Goal: Information Seeking & Learning: Check status

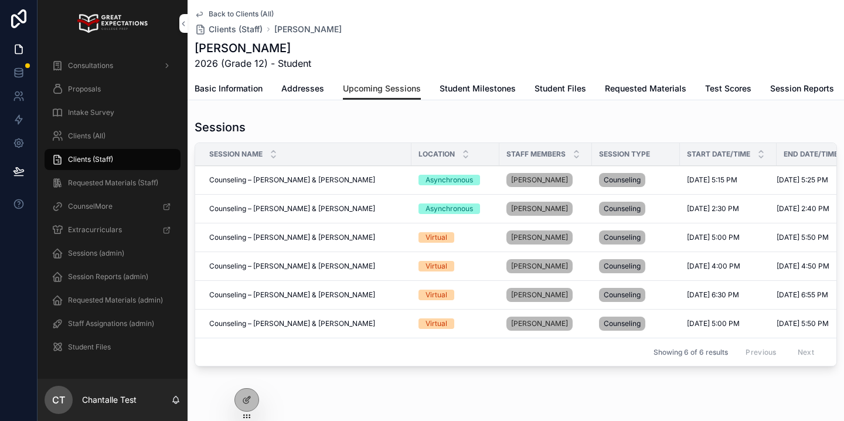
click at [0, 0] on icon at bounding box center [0, 0] width 0 height 0
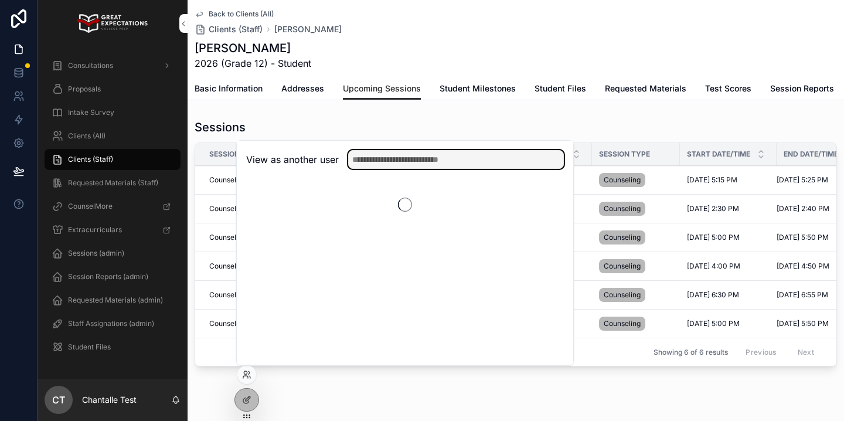
click at [364, 163] on input "text" at bounding box center [456, 159] width 216 height 19
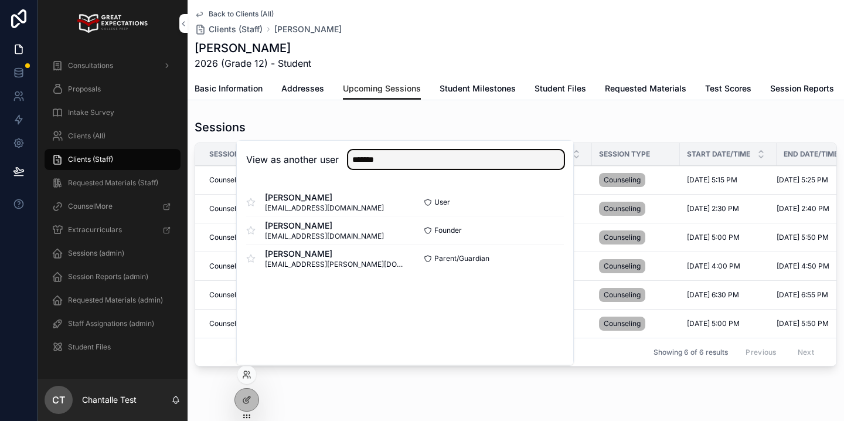
type input "*******"
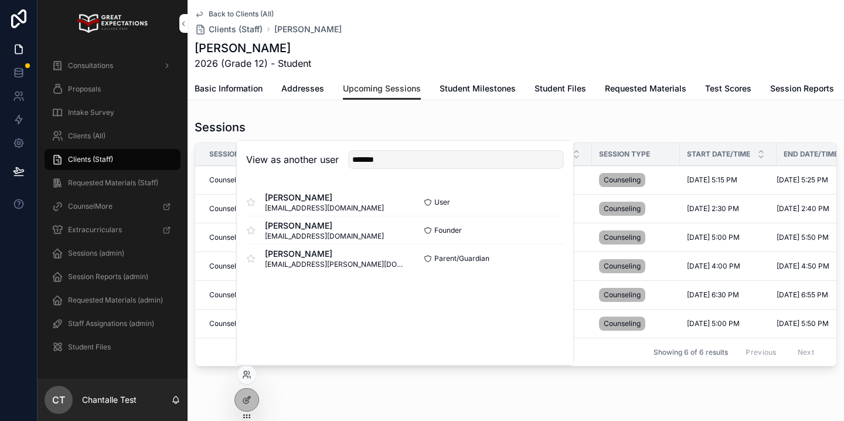
click at [0, 0] on button "Select" at bounding box center [0, 0] width 0 height 0
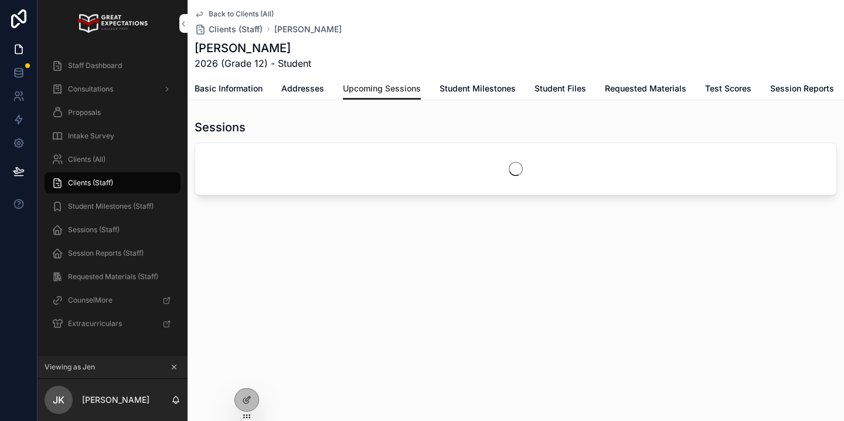
click at [102, 229] on span "Sessions (Staff)" at bounding box center [94, 229] width 52 height 9
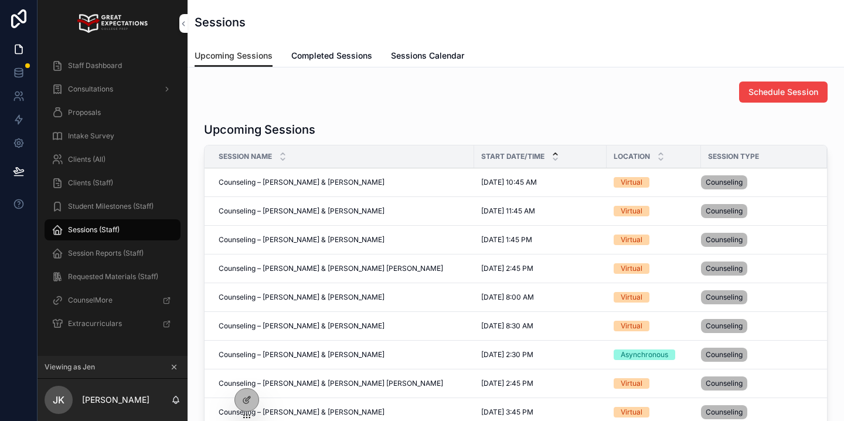
click at [353, 63] on link "Completed Sessions" at bounding box center [331, 56] width 81 height 23
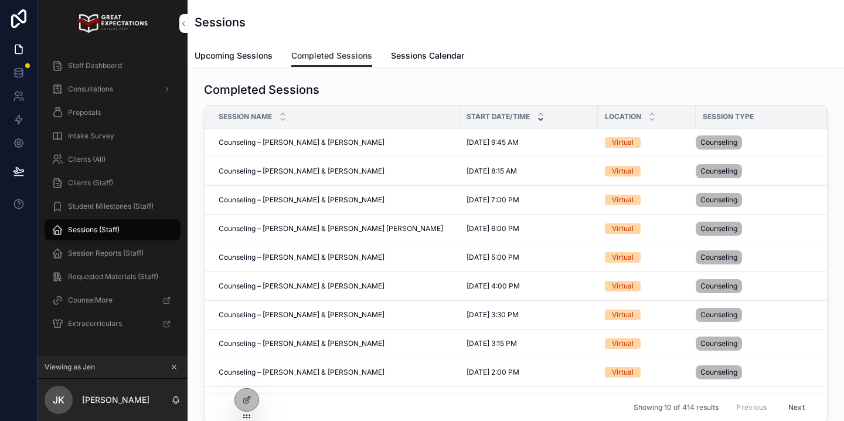
click at [245, 63] on link "Upcoming Sessions" at bounding box center [233, 56] width 78 height 23
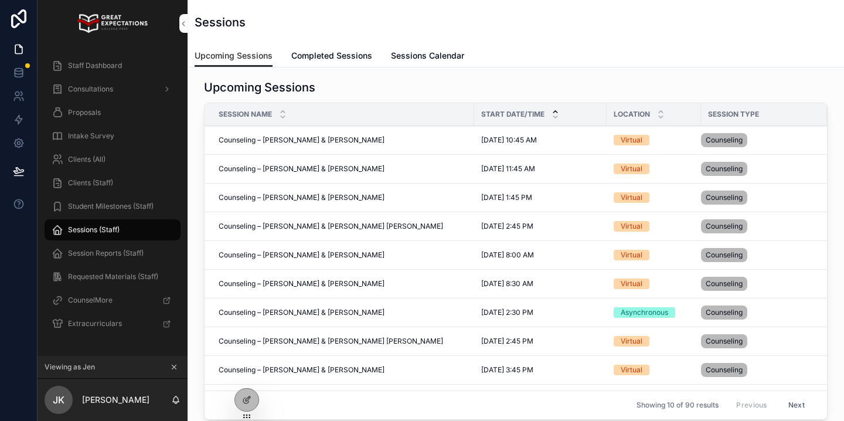
scroll to position [22, 0]
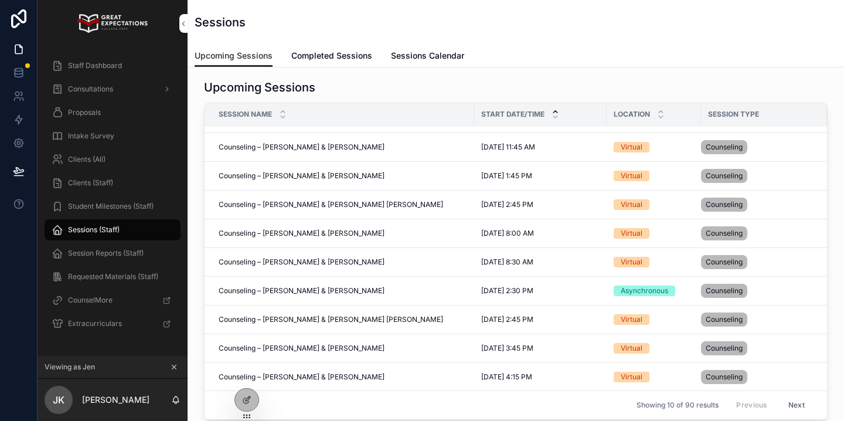
click at [135, 161] on div "Clients (All)" at bounding box center [113, 159] width 122 height 19
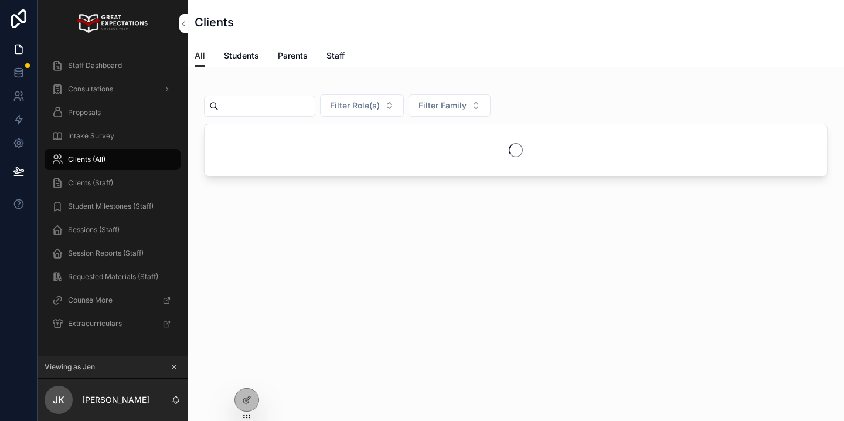
click at [289, 107] on input "scrollable content" at bounding box center [267, 106] width 96 height 16
type input "*****"
click at [175, 367] on icon "scrollable content" at bounding box center [174, 367] width 8 height 8
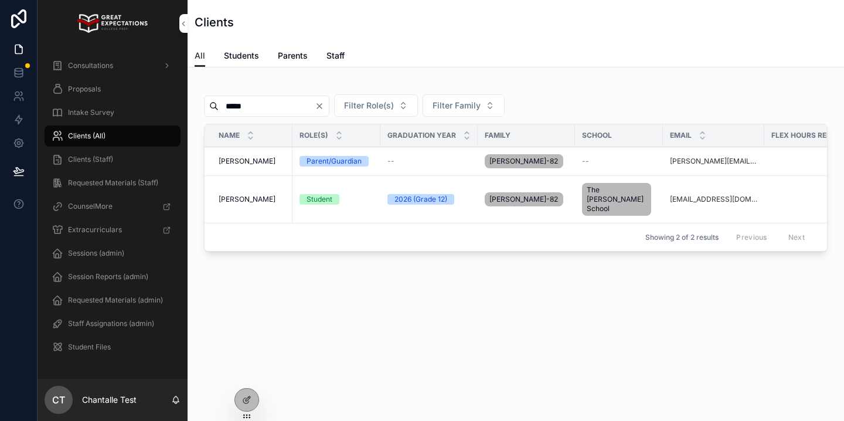
click at [260, 158] on span "Mathew Poage" at bounding box center [247, 160] width 57 height 9
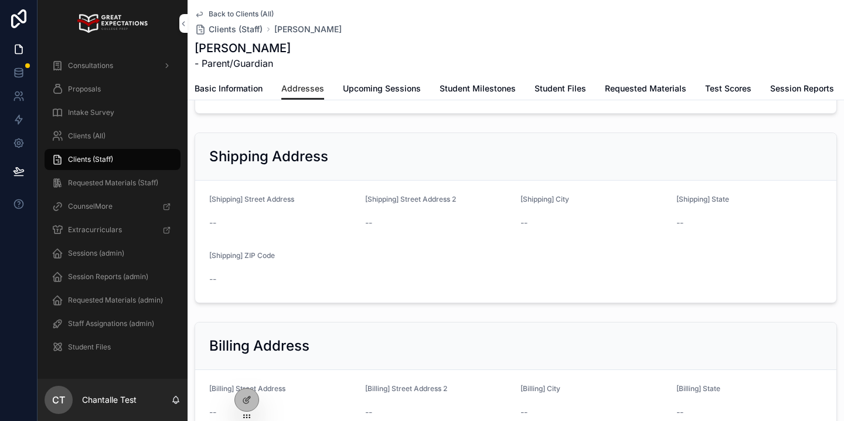
scroll to position [327, 0]
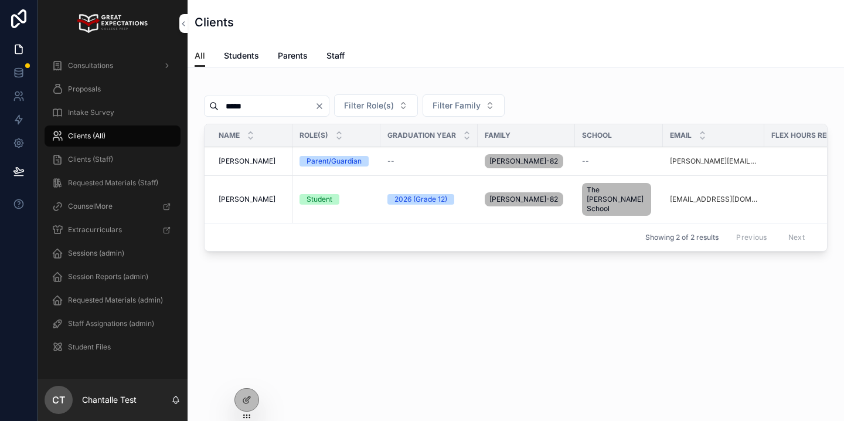
click at [228, 194] on span "Madison Poage" at bounding box center [247, 198] width 57 height 9
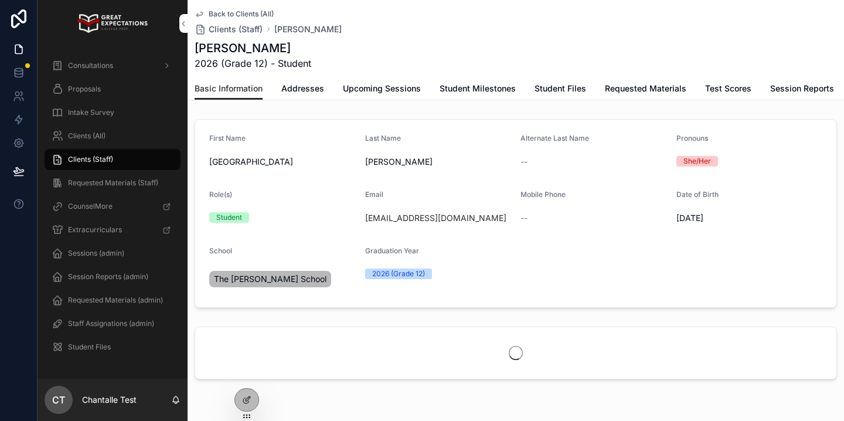
click at [314, 90] on span "Addresses" at bounding box center [302, 89] width 43 height 12
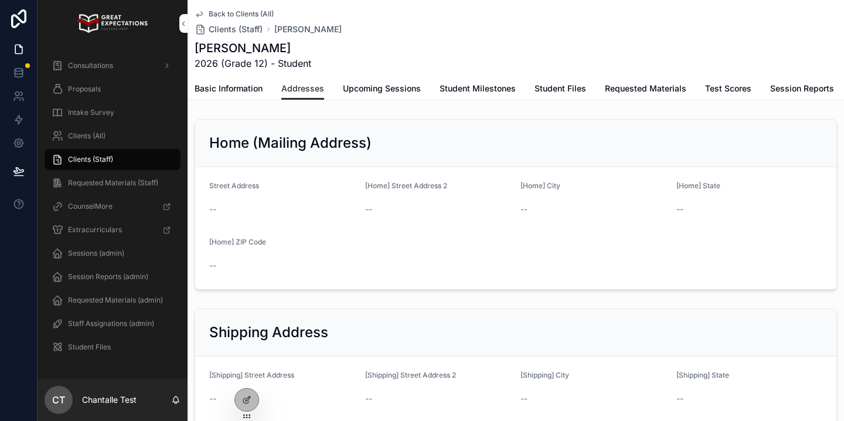
scroll to position [327, 0]
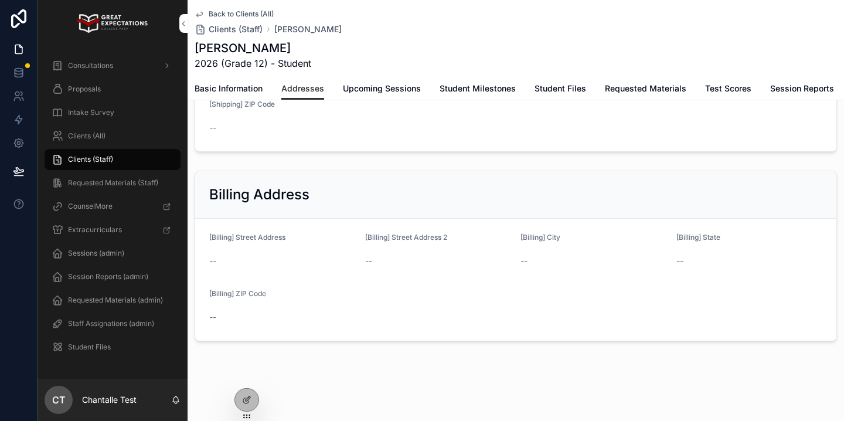
click at [0, 0] on div at bounding box center [0, 0] width 0 height 0
click at [0, 0] on icon at bounding box center [0, 0] width 0 height 0
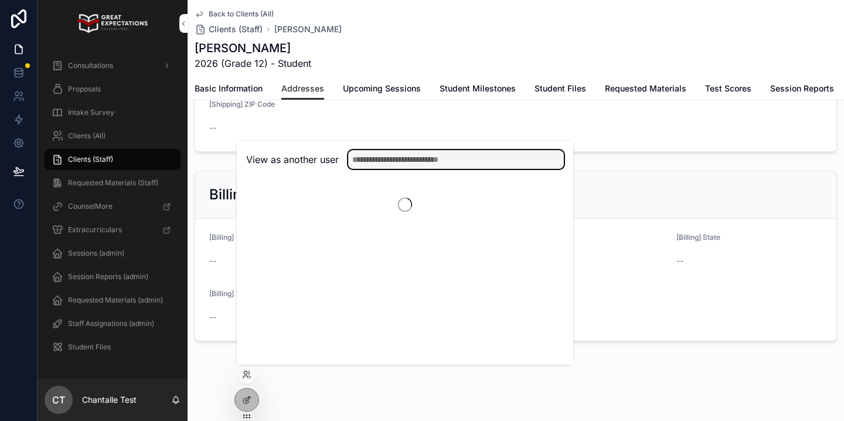
click at [381, 163] on input "text" at bounding box center [456, 159] width 216 height 19
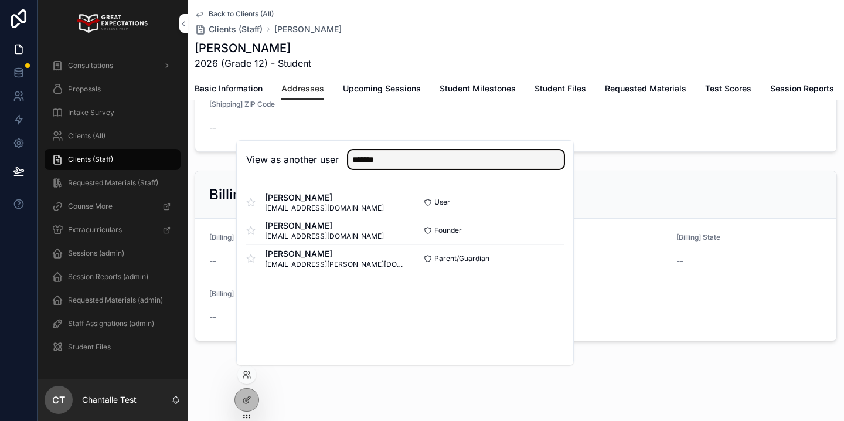
type input "*******"
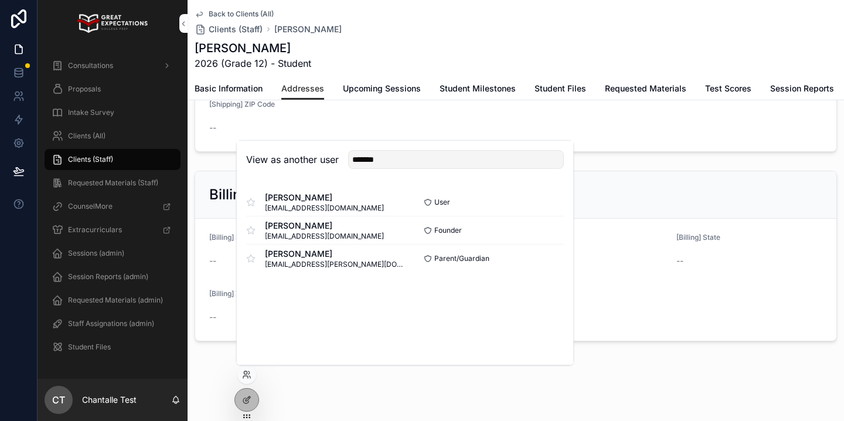
click at [0, 0] on button "Select" at bounding box center [0, 0] width 0 height 0
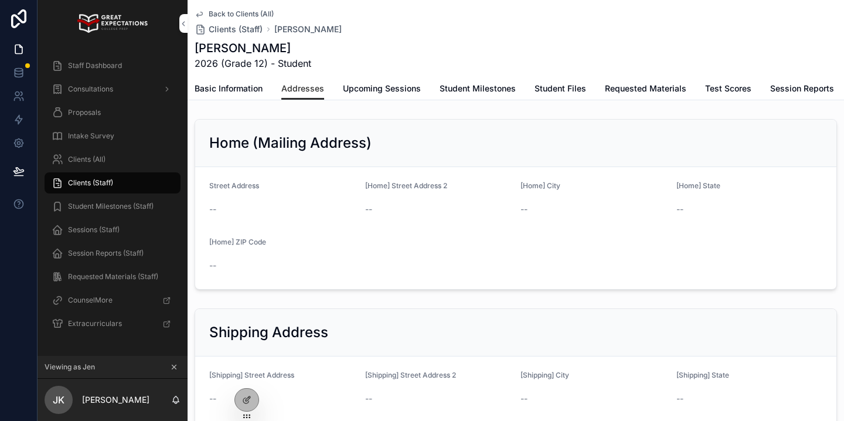
click at [0, 0] on icon at bounding box center [0, 0] width 0 height 0
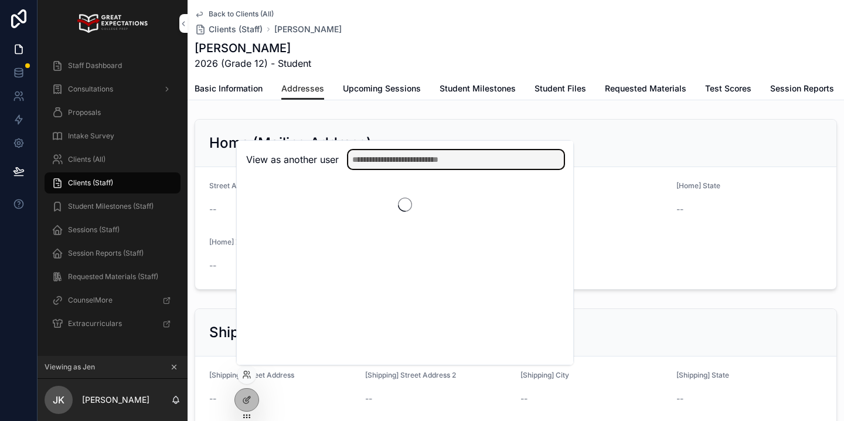
click at [412, 153] on input "text" at bounding box center [456, 159] width 216 height 19
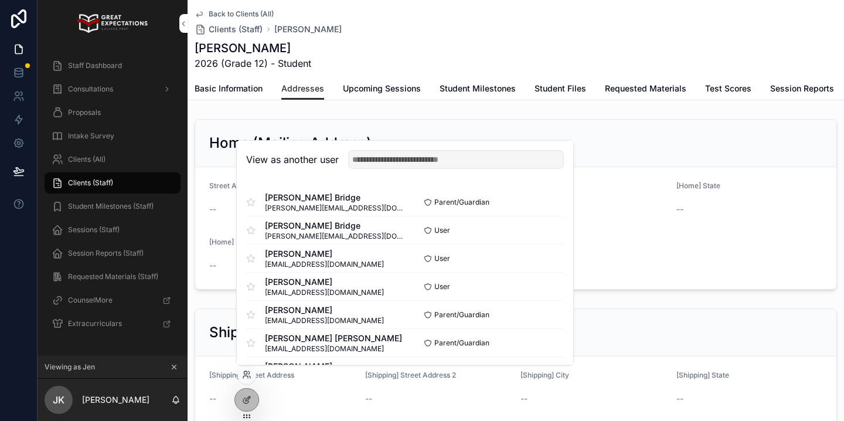
click at [173, 366] on icon "scrollable content" at bounding box center [174, 367] width 4 height 4
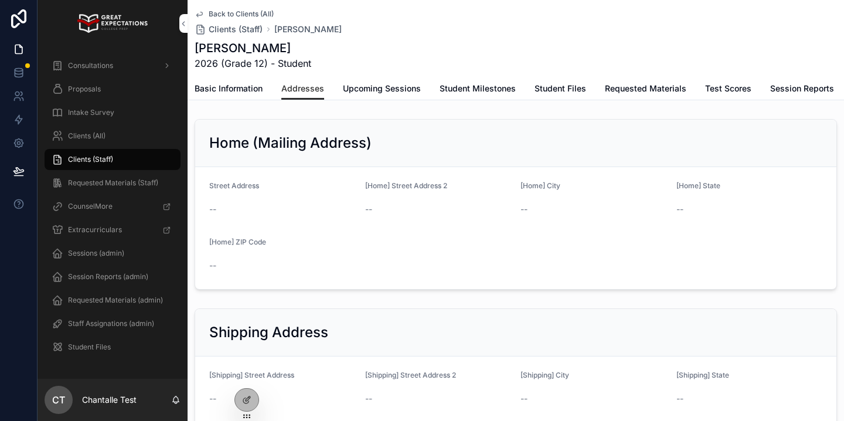
click at [132, 135] on div "Clients (All)" at bounding box center [113, 136] width 122 height 19
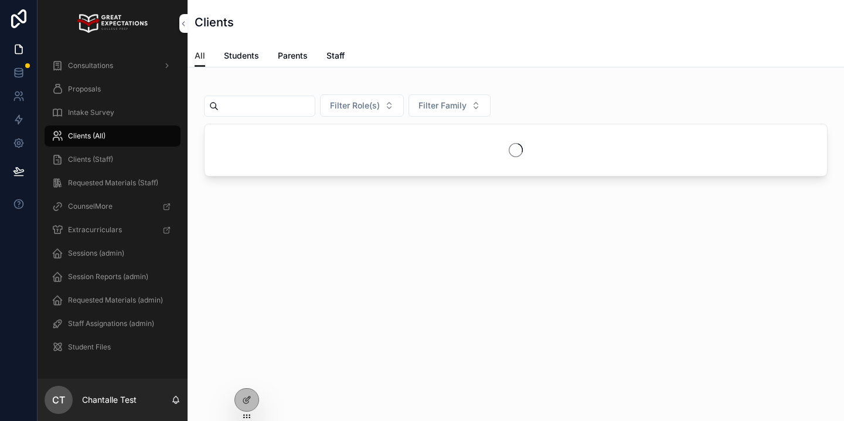
click at [305, 107] on input "scrollable content" at bounding box center [267, 106] width 96 height 16
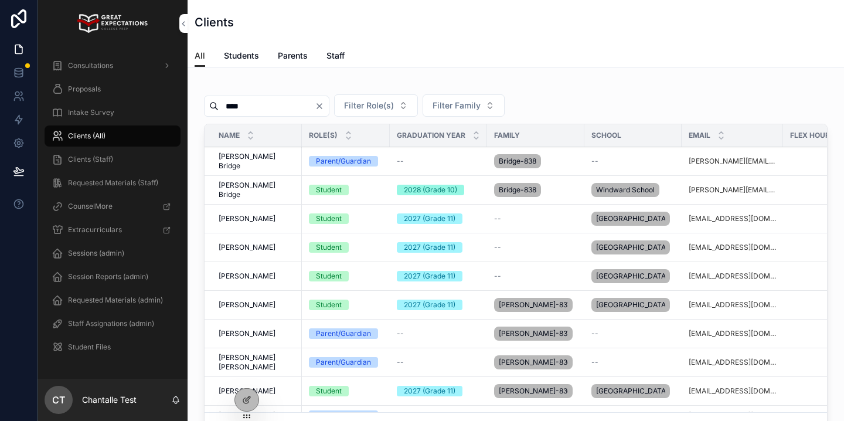
type input "****"
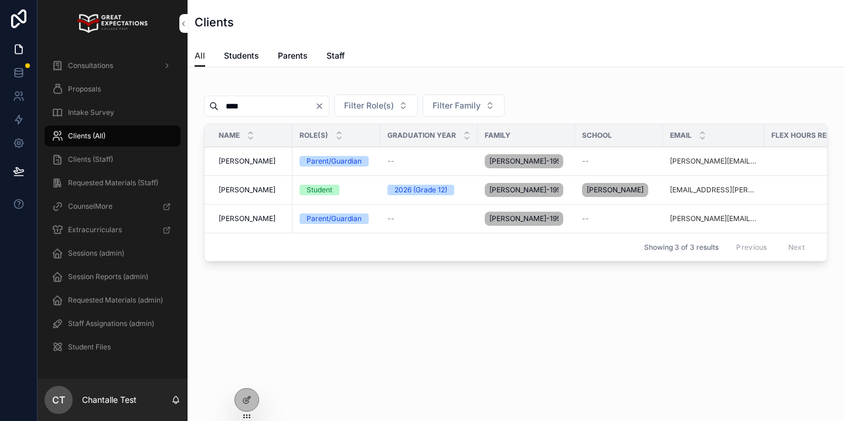
click at [270, 190] on div "[PERSON_NAME] [PERSON_NAME]" at bounding box center [252, 189] width 67 height 9
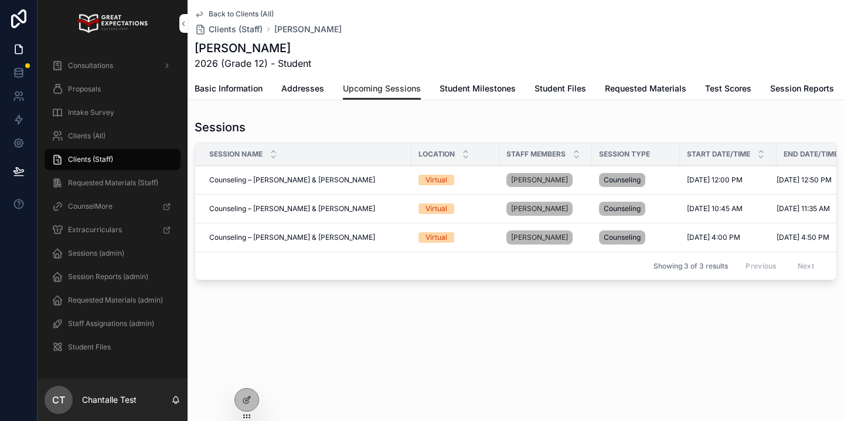
click at [788, 88] on span "Session Reports" at bounding box center [802, 89] width 64 height 12
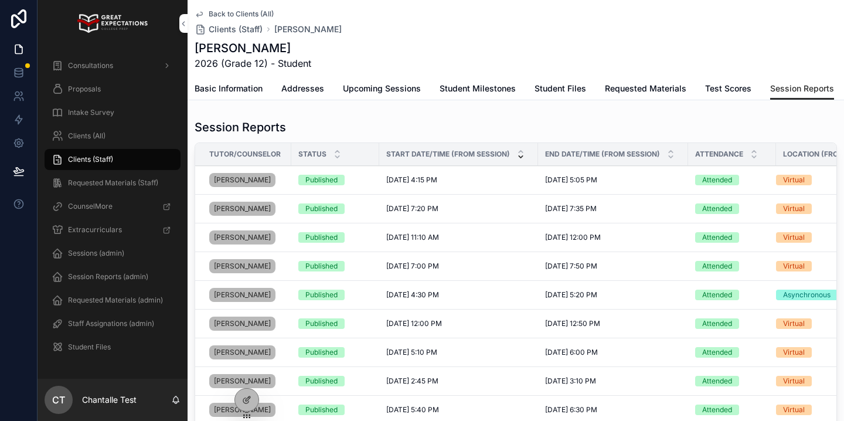
click at [641, 185] on td "[DATE] 5:05 PM [DATE] 5:05 PM" at bounding box center [613, 180] width 150 height 29
click at [506, 187] on td "[DATE] 4:15 PM [DATE] 4:15 PM" at bounding box center [458, 180] width 159 height 29
click at [262, 182] on div "[PERSON_NAME]" at bounding box center [246, 179] width 75 height 19
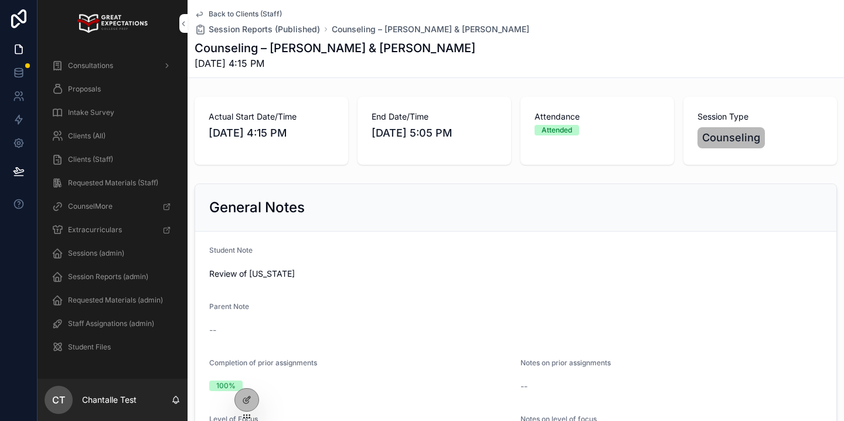
click at [108, 141] on div "Clients (All)" at bounding box center [113, 136] width 122 height 19
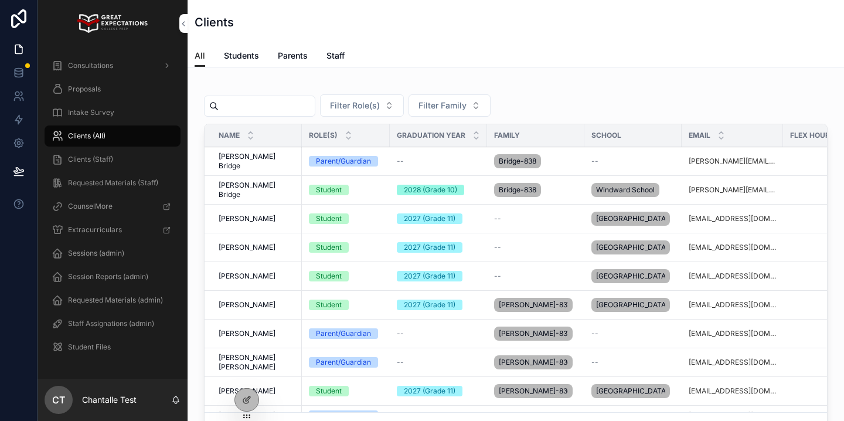
click at [287, 112] on input "scrollable content" at bounding box center [267, 106] width 96 height 16
type input "****"
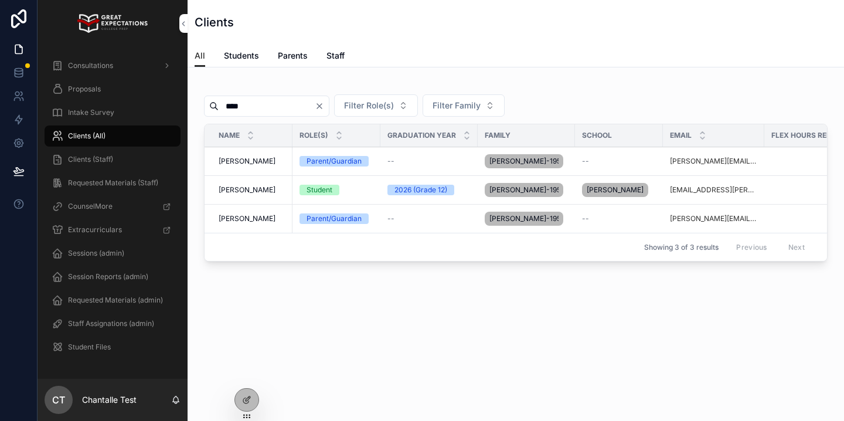
scroll to position [0, 282]
